Goal: Task Accomplishment & Management: Use online tool/utility

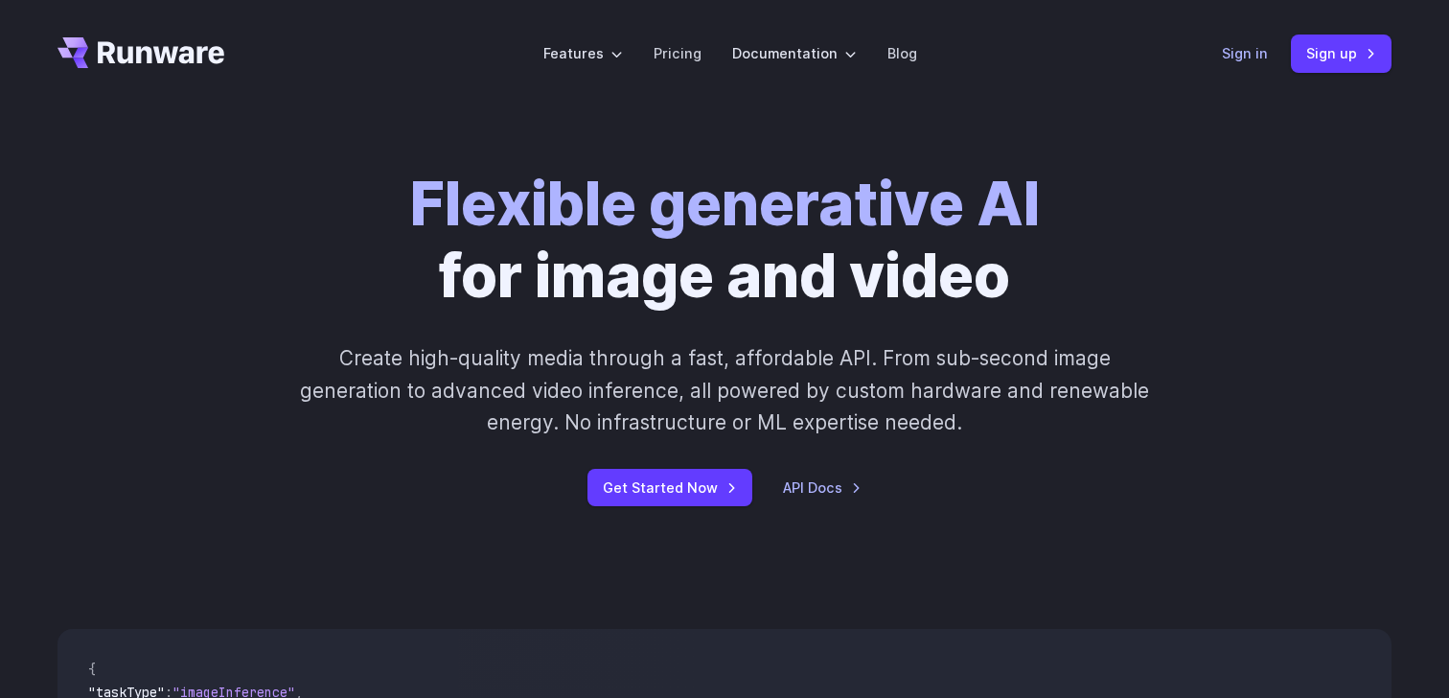
click at [1254, 56] on link "Sign in" at bounding box center [1245, 53] width 46 height 22
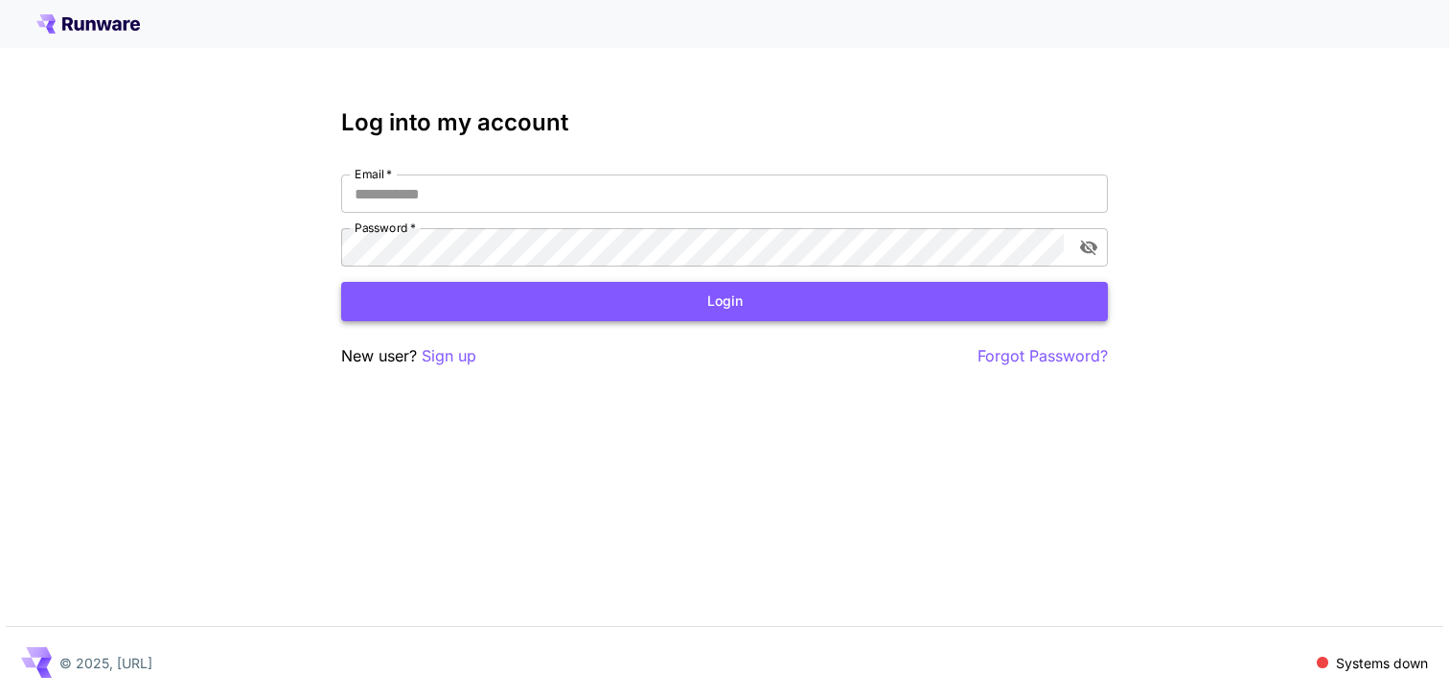
type input "**********"
click at [745, 294] on button "Login" at bounding box center [724, 301] width 767 height 39
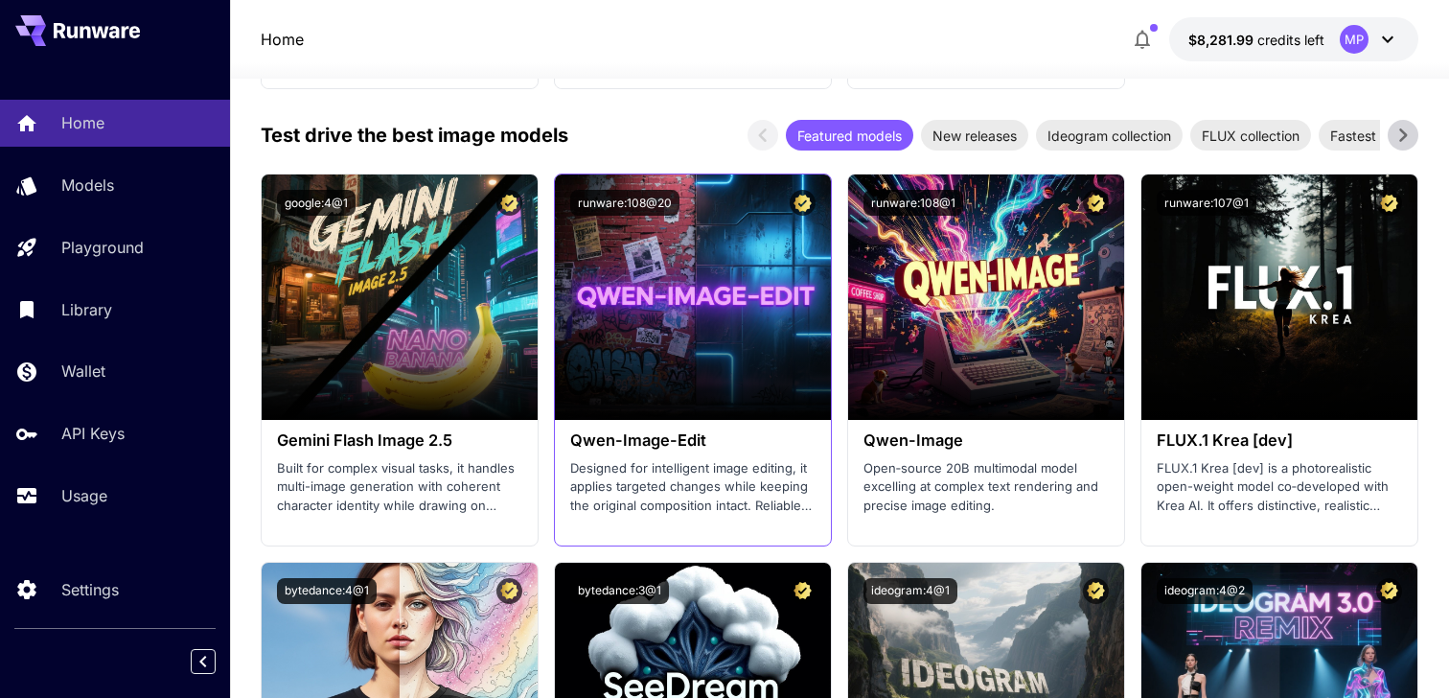
scroll to position [2353, 0]
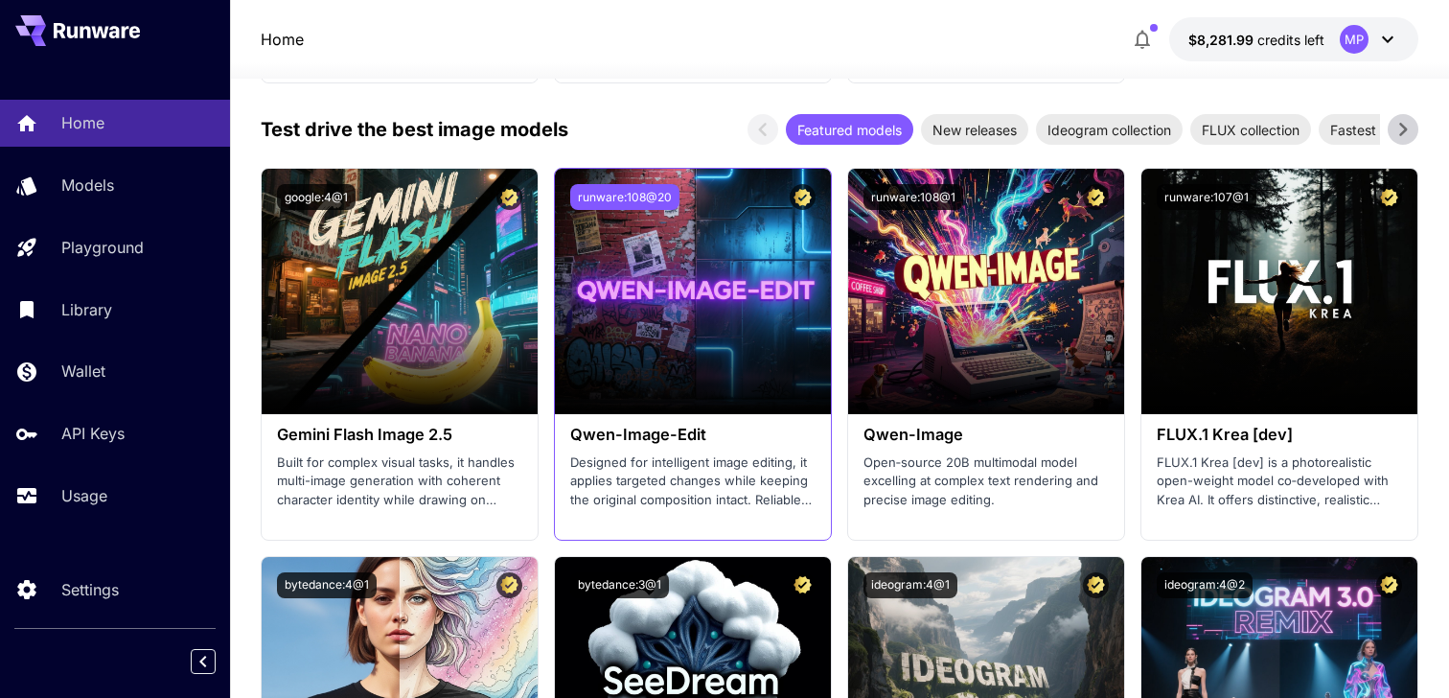
click at [661, 192] on button "runware:108@20" at bounding box center [624, 197] width 109 height 26
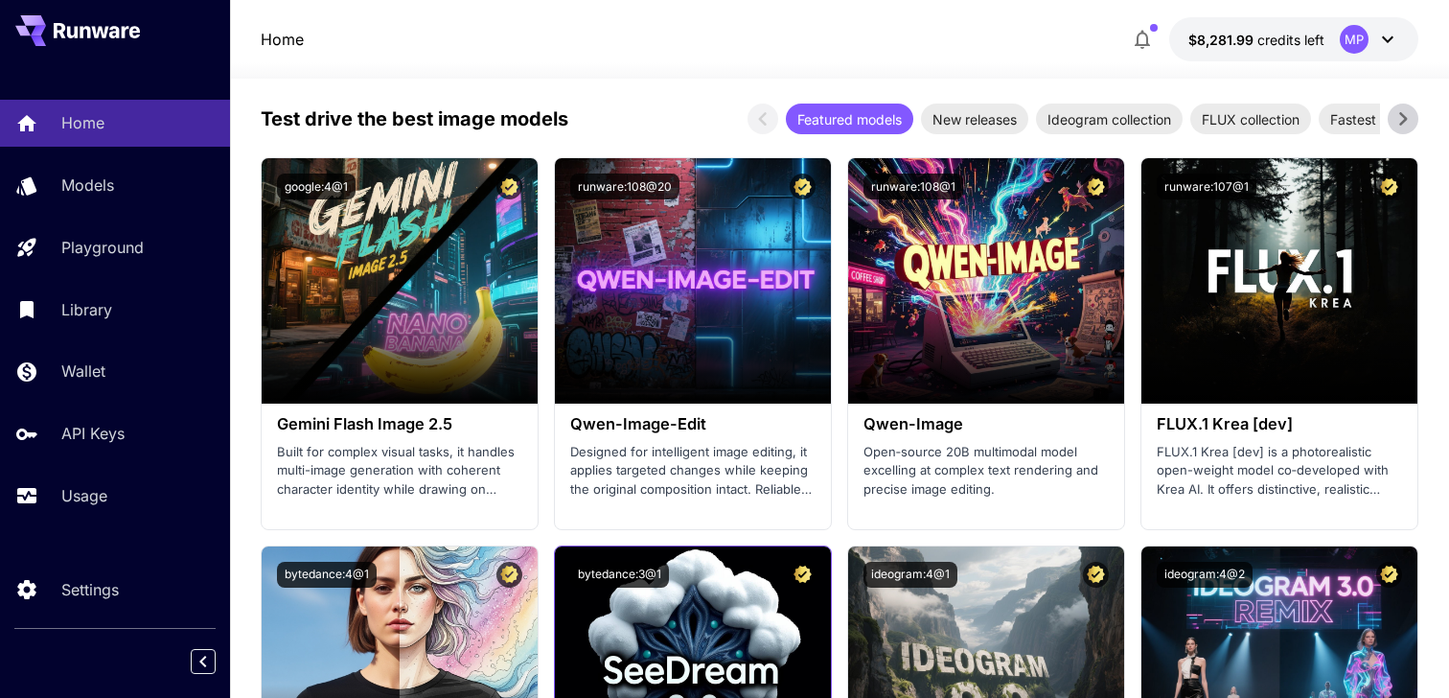
scroll to position [2394, 0]
